Goal: Information Seeking & Learning: Learn about a topic

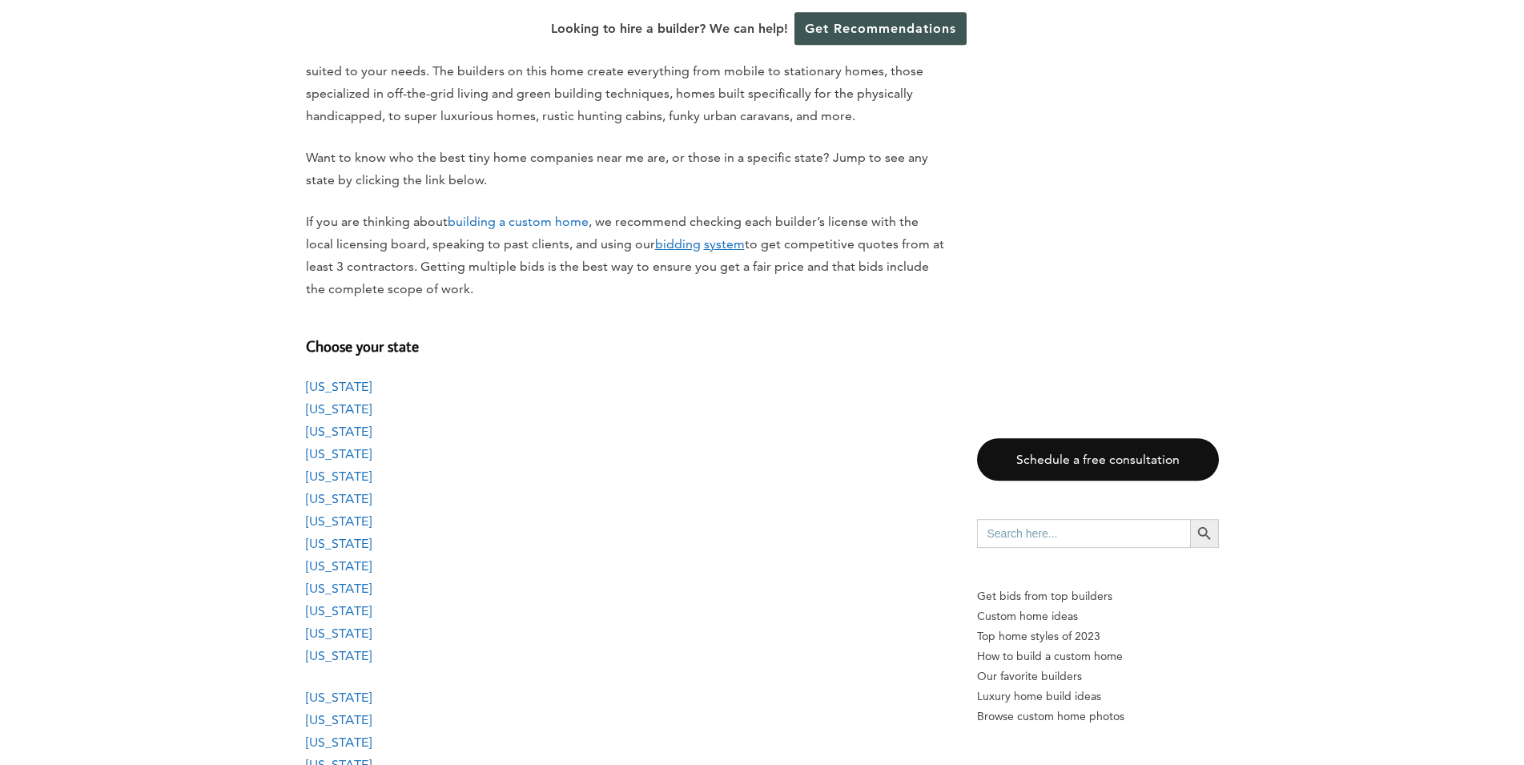
scroll to position [1307, 0]
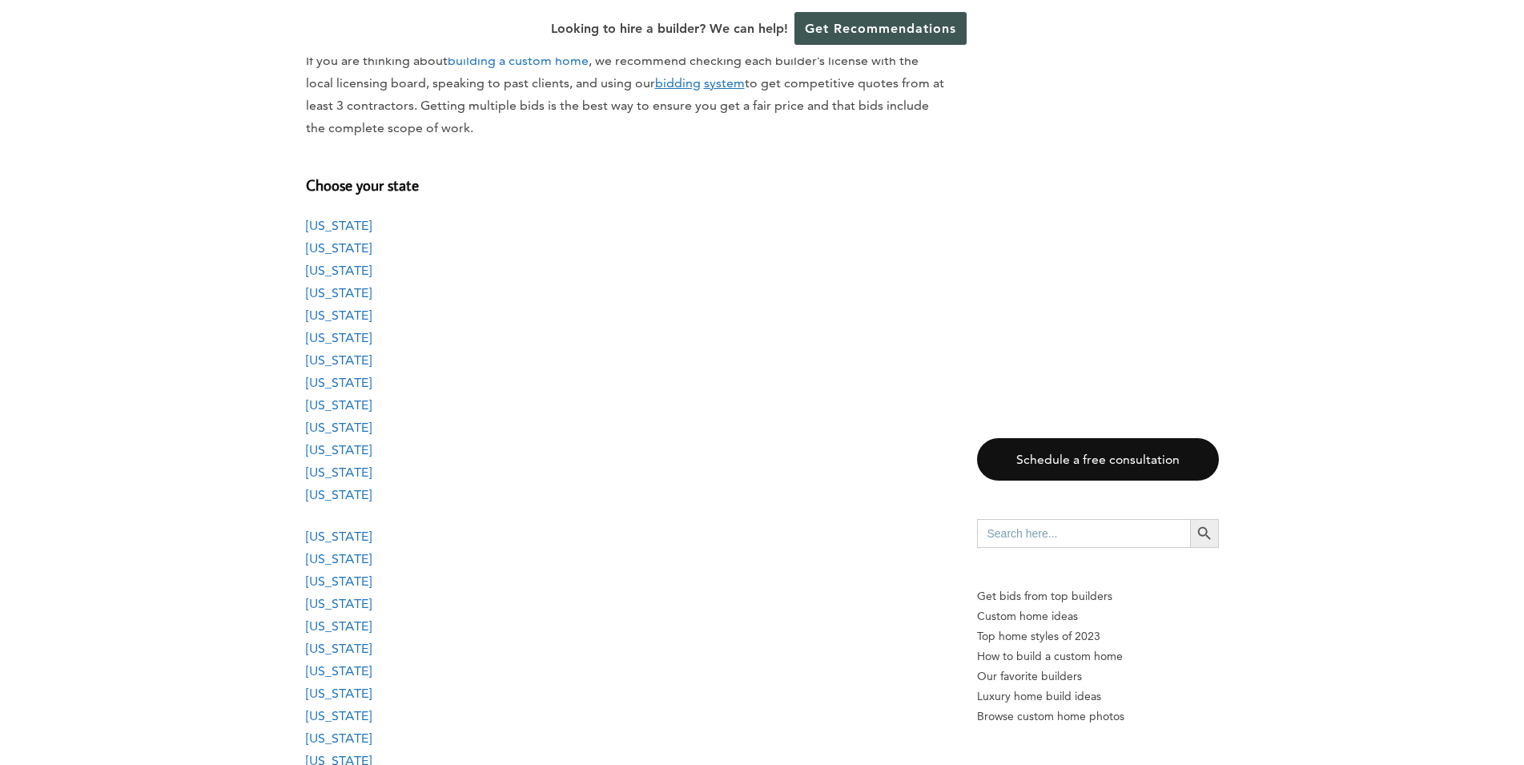
click at [340, 400] on link "[US_STATE]" at bounding box center [339, 404] width 66 height 15
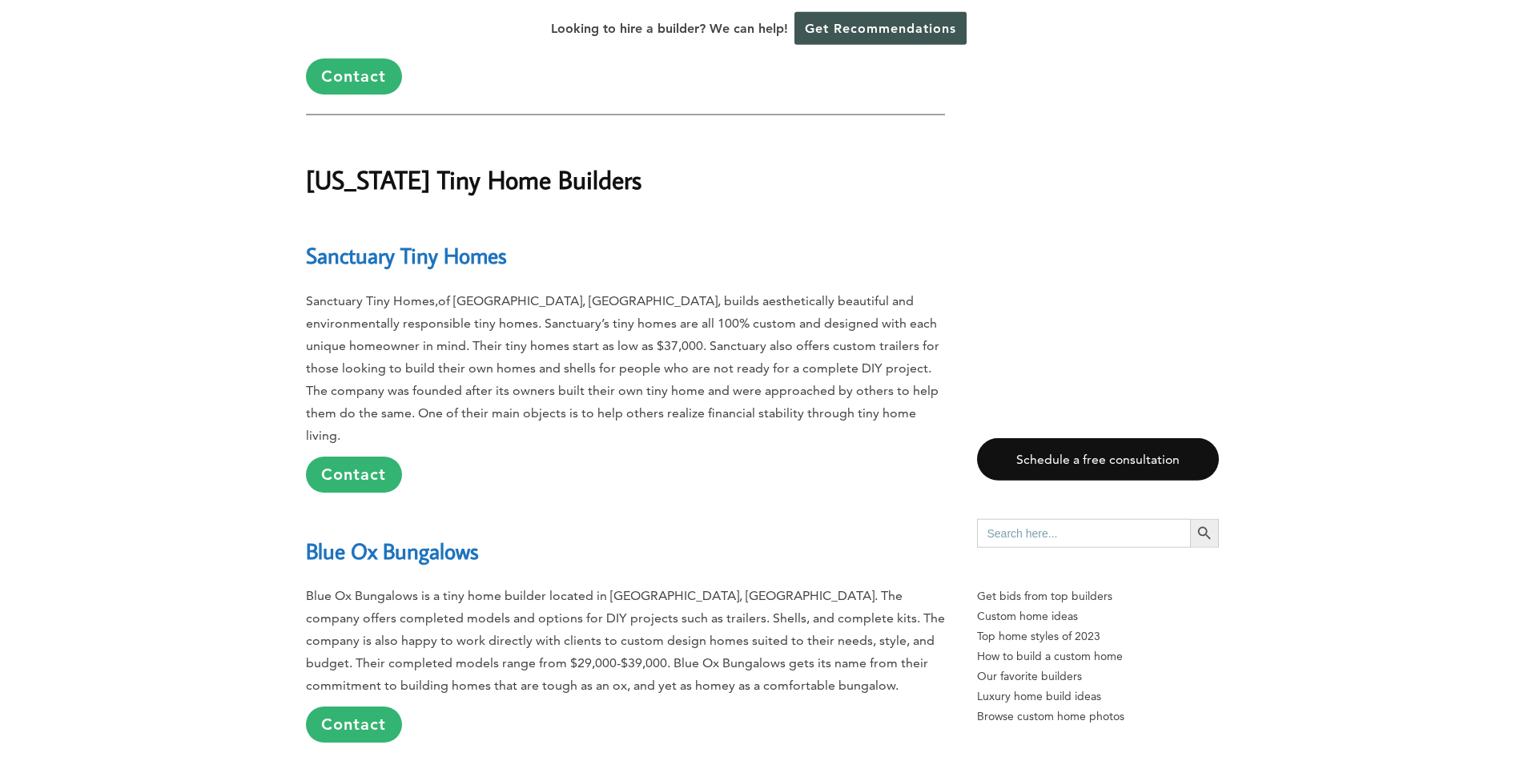
scroll to position [9866, 0]
click at [376, 456] on link "Contact" at bounding box center [354, 474] width 96 height 36
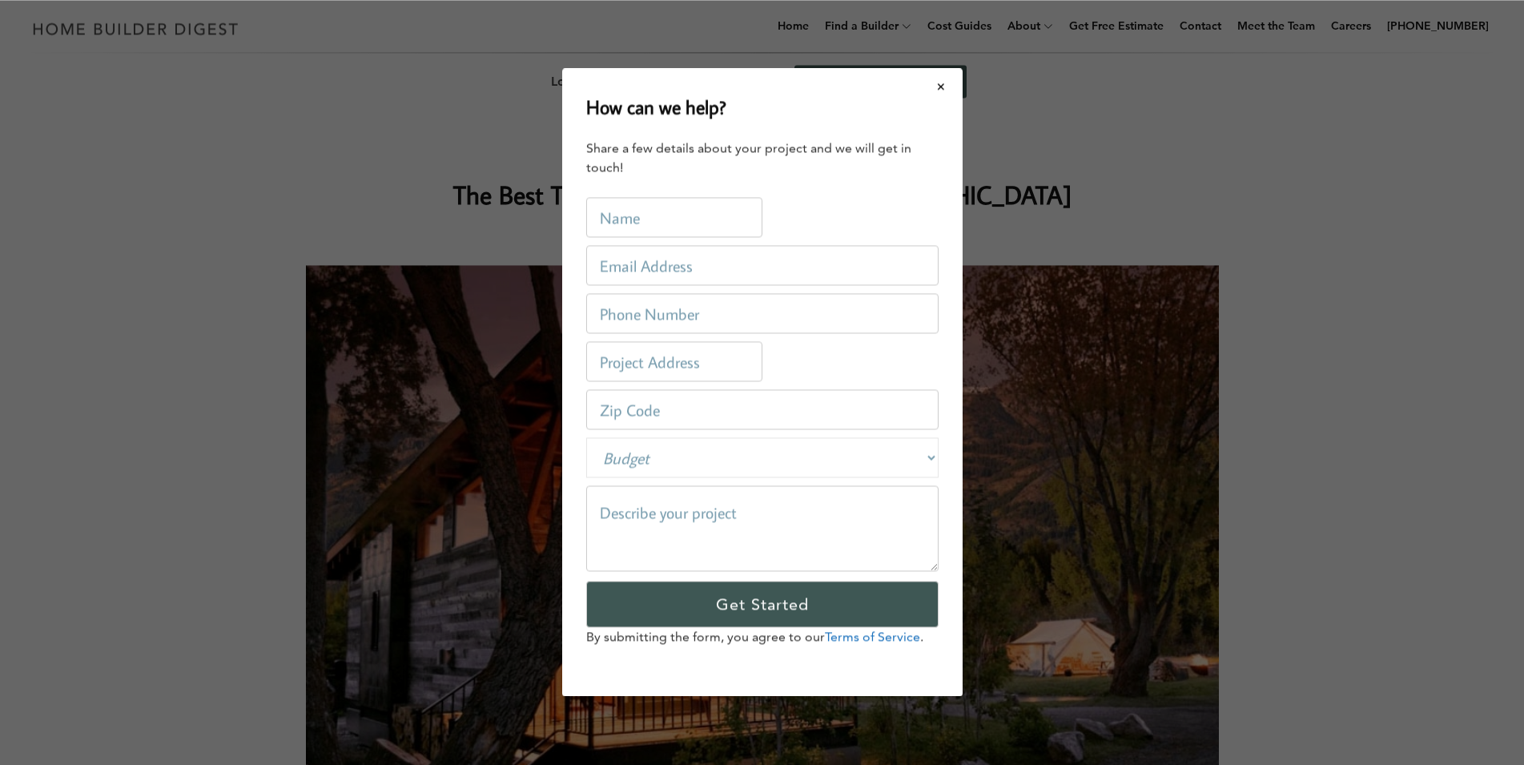
scroll to position [0, 0]
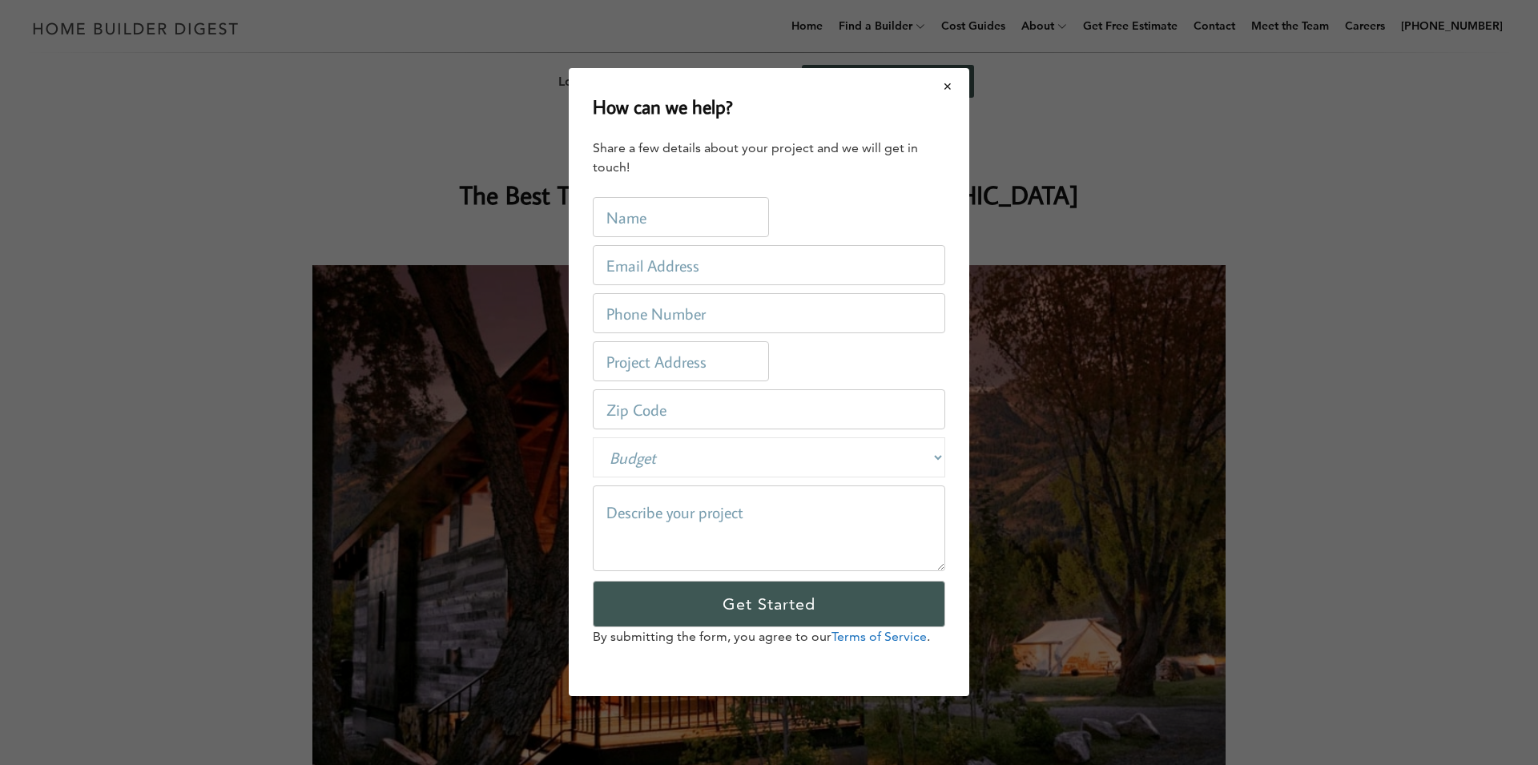
click at [944, 92] on button "Close modal" at bounding box center [948, 87] width 42 height 34
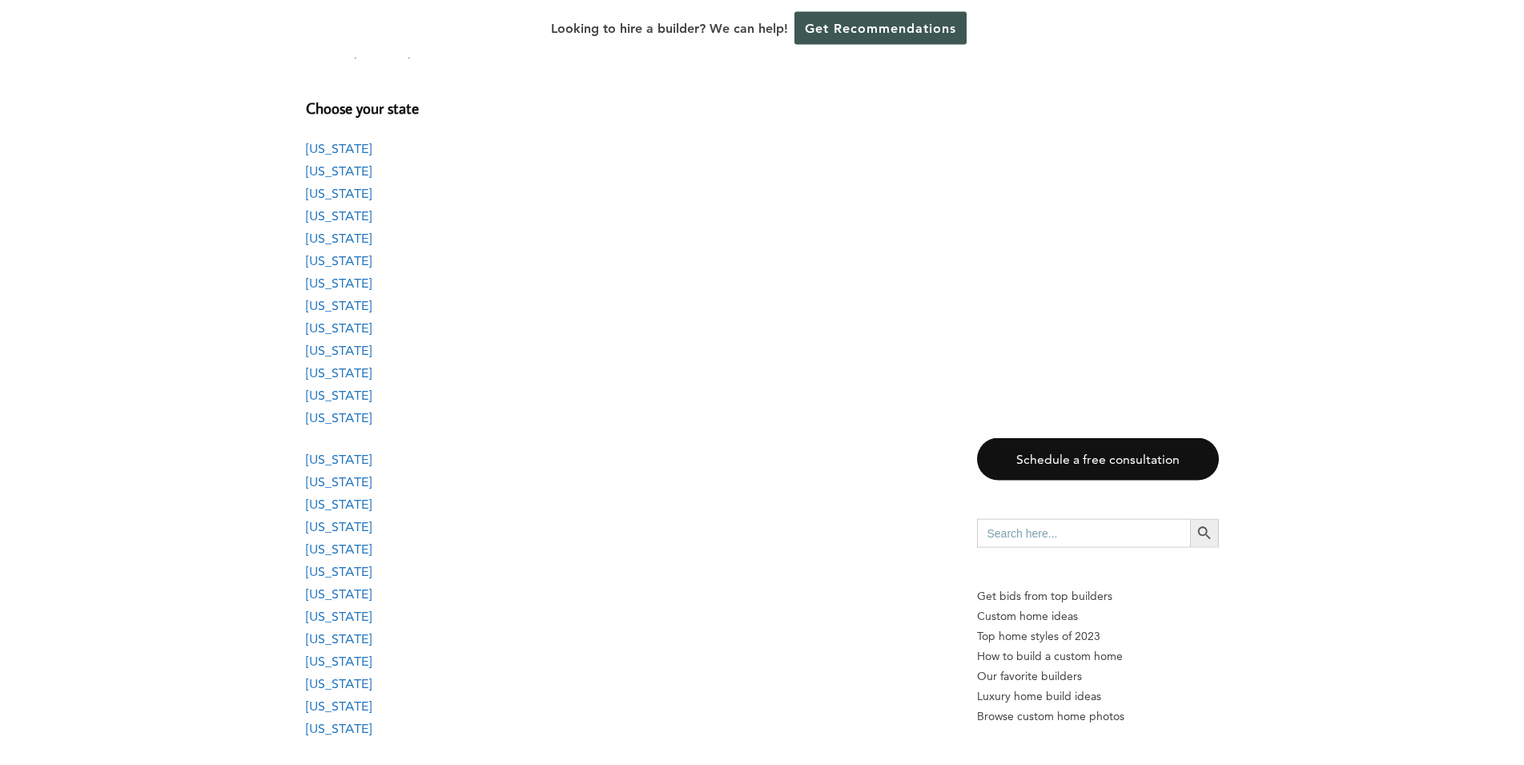
scroll to position [1552, 0]
click at [324, 167] on link "[US_STATE]" at bounding box center [339, 159] width 66 height 15
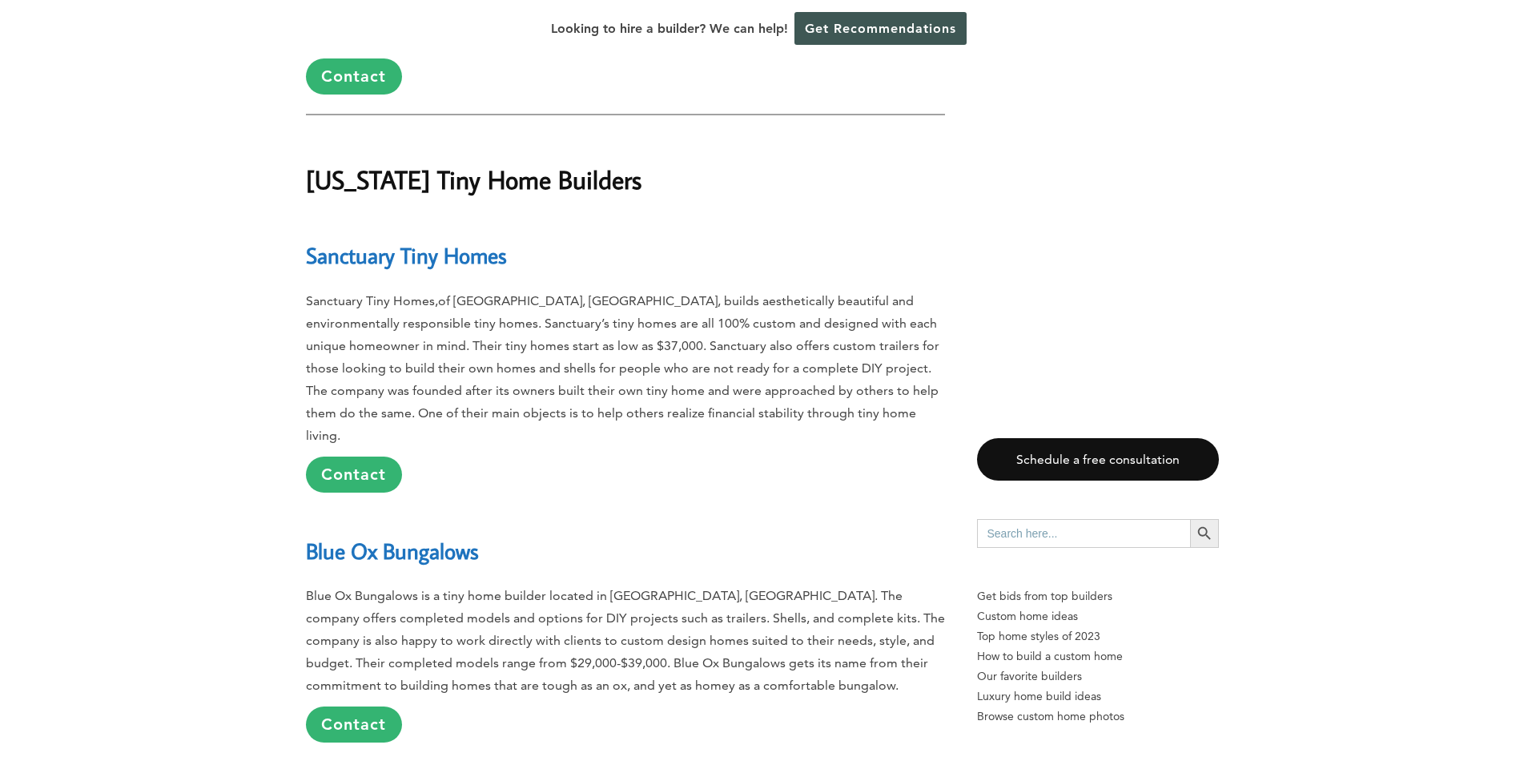
scroll to position [9866, 0]
drag, startPoint x: 310, startPoint y: 119, endPoint x: 541, endPoint y: 123, distance: 230.7
click at [541, 216] on h2 "Sanctuary Tiny Homes" at bounding box center [625, 243] width 639 height 55
copy link "Sanctuary Tiny Homes"
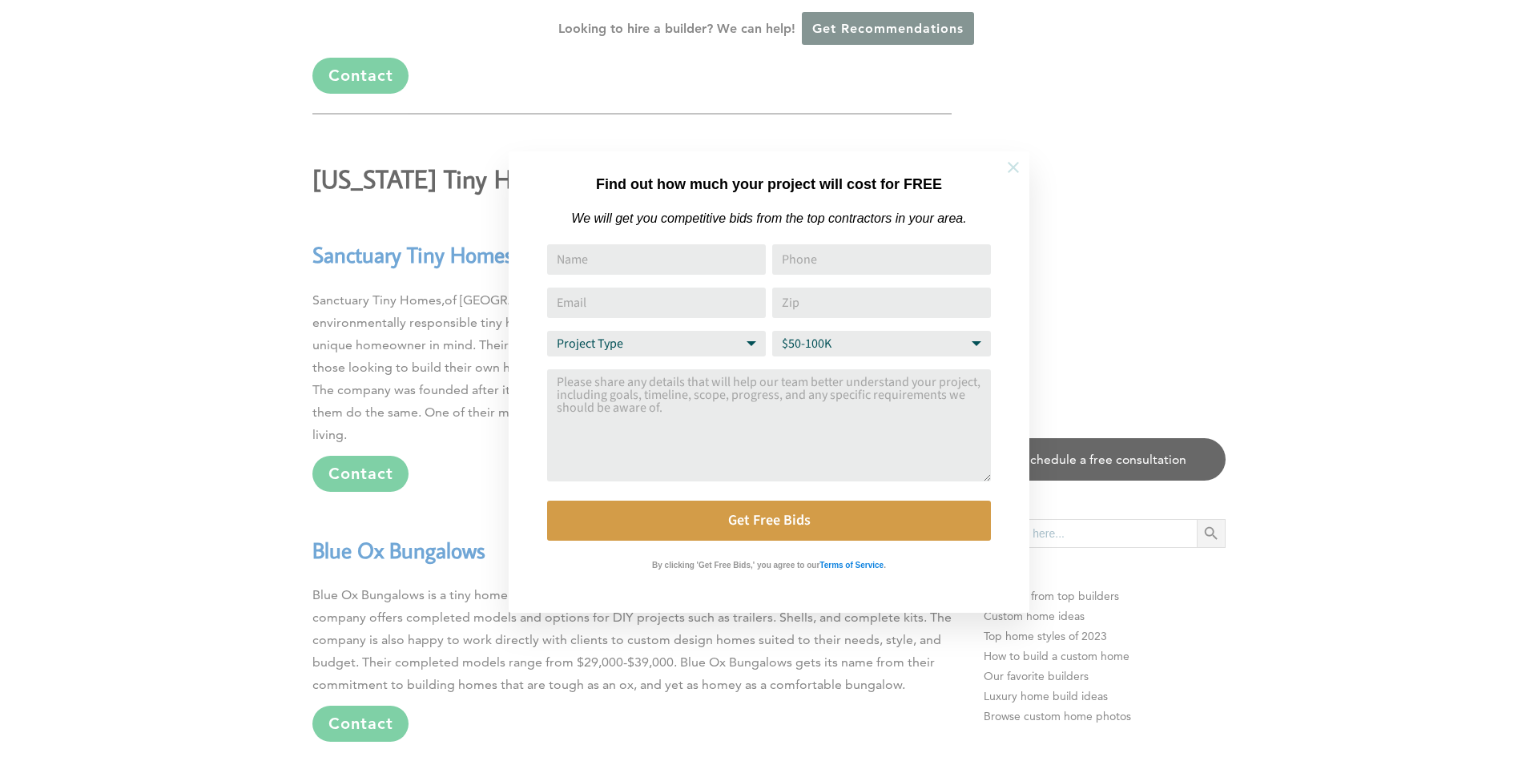
click at [1019, 166] on icon at bounding box center [1013, 168] width 18 height 18
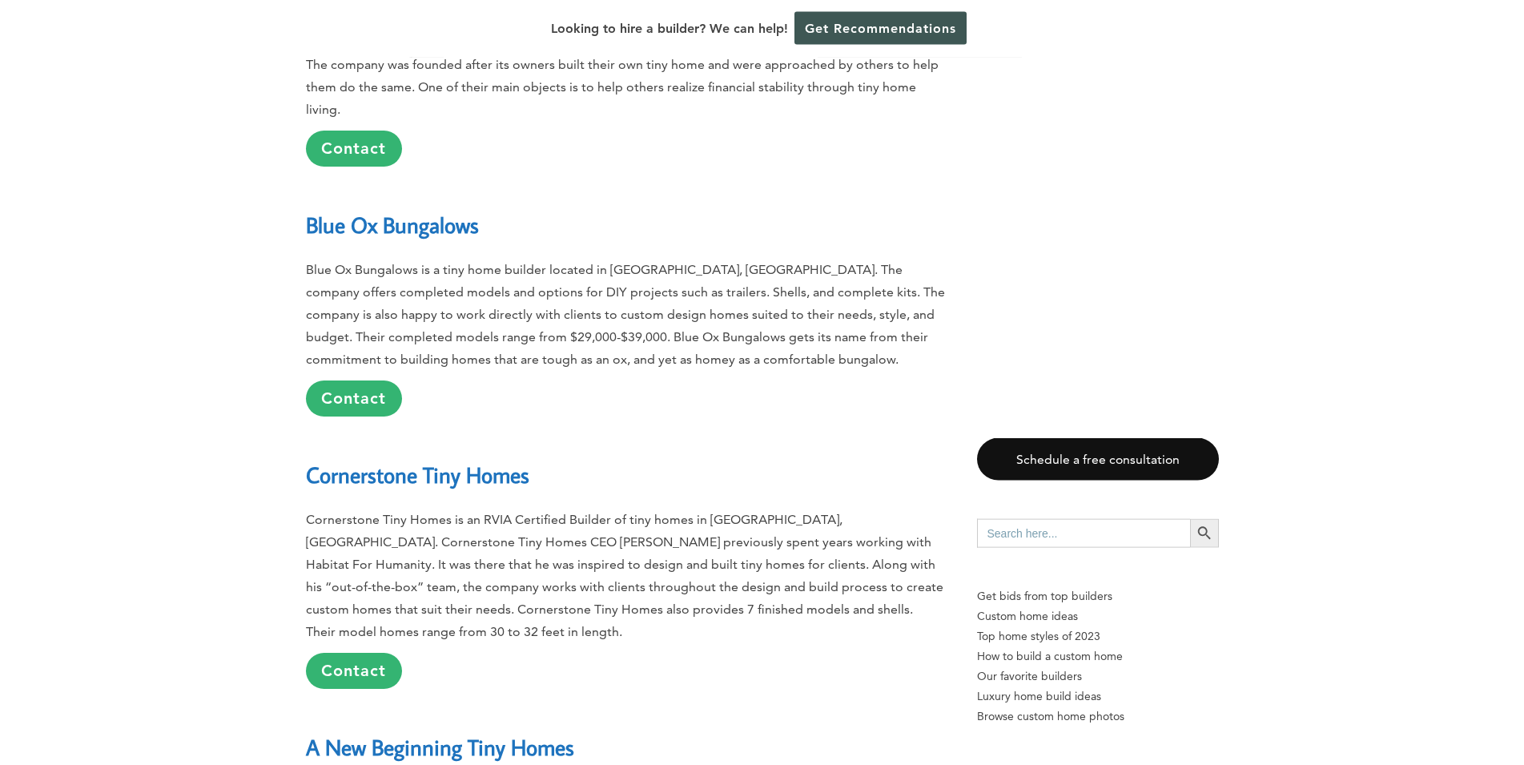
scroll to position [10193, 0]
drag, startPoint x: 299, startPoint y: 320, endPoint x: 538, endPoint y: 340, distance: 240.3
copy link "Cornerstone Tiny Homes"
drag, startPoint x: 148, startPoint y: 494, endPoint x: 157, endPoint y: 501, distance: 10.9
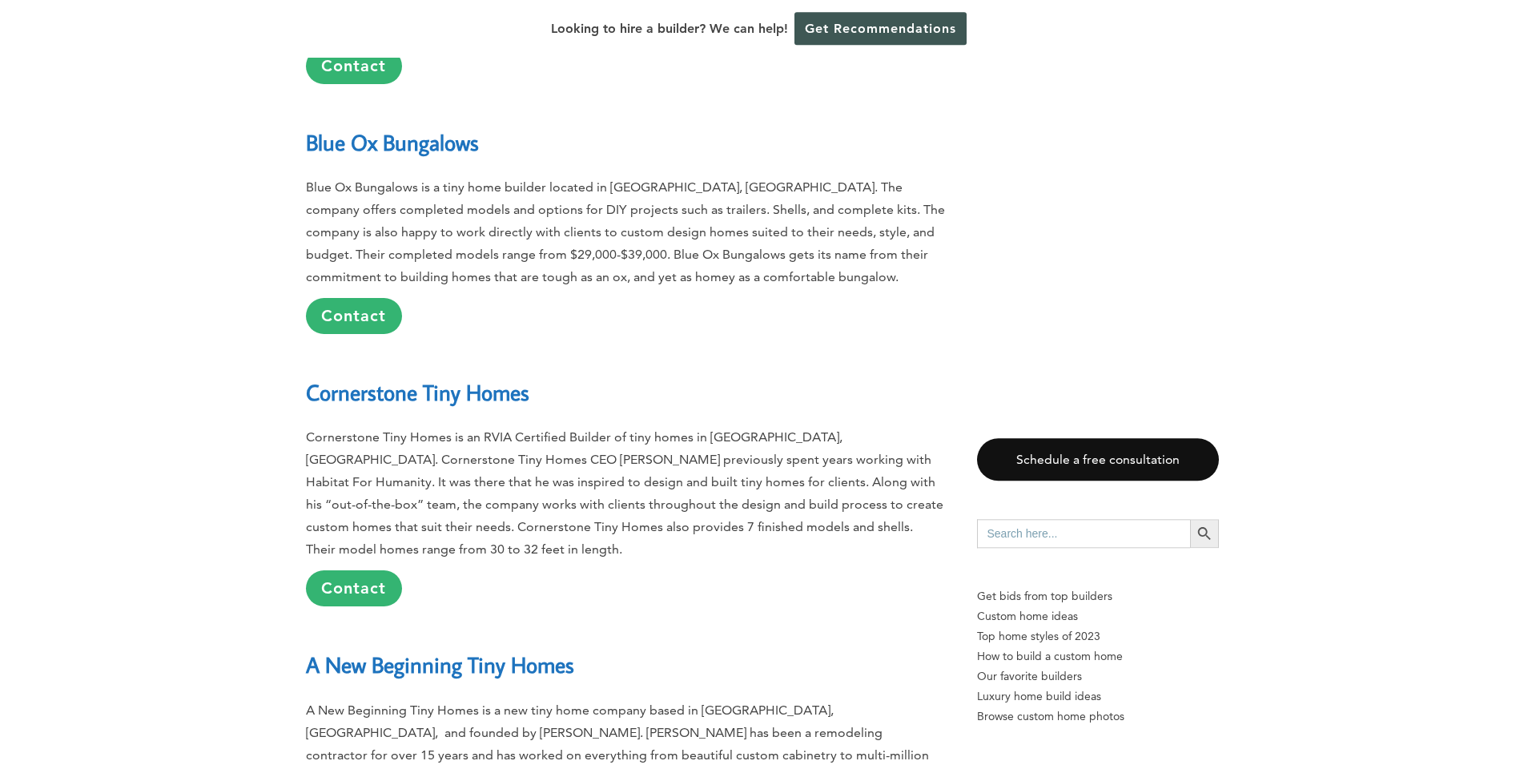
scroll to position [10356, 0]
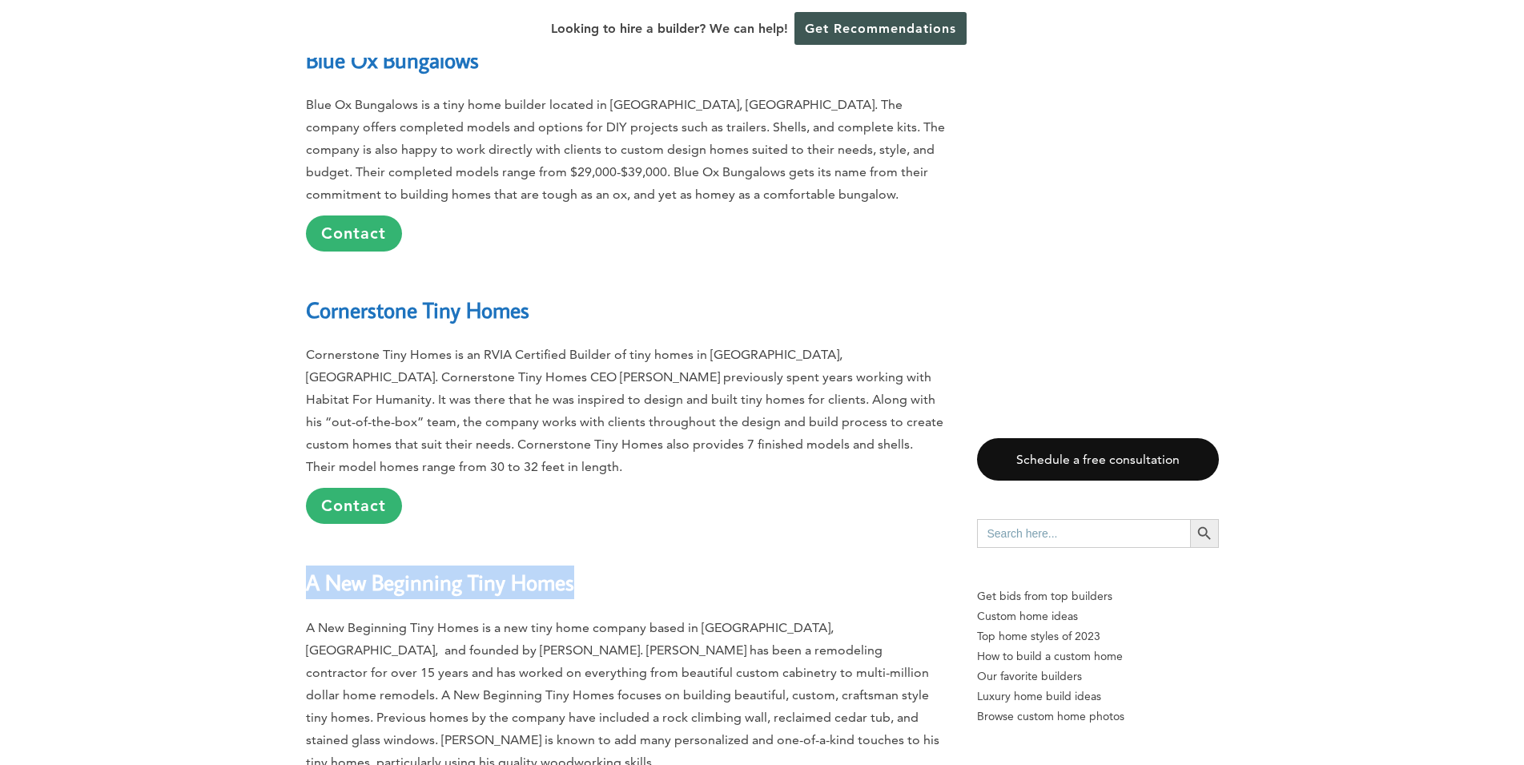
drag, startPoint x: 291, startPoint y: 426, endPoint x: 586, endPoint y: 436, distance: 295.7
copy link "A New Beginning Tiny Homes"
